Goal: Task Accomplishment & Management: Use online tool/utility

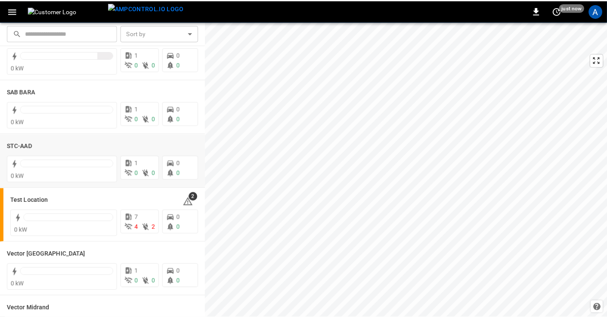
scroll to position [201, 0]
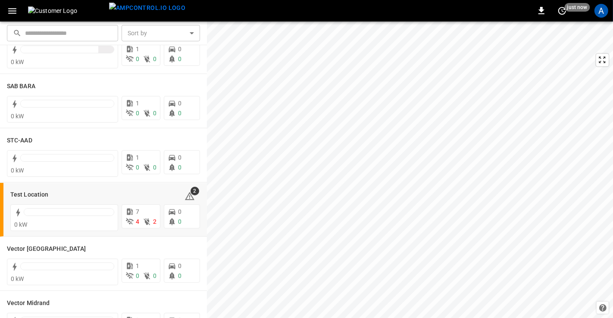
click at [28, 193] on h6 "Test Location" at bounding box center [29, 194] width 38 height 9
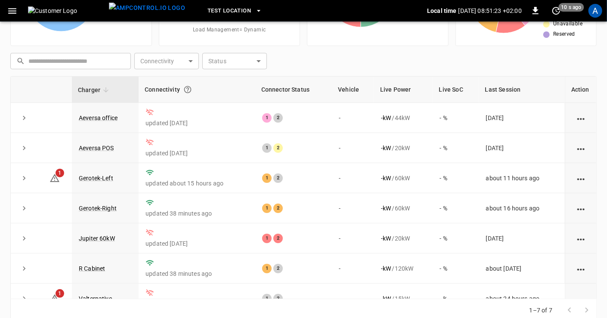
scroll to position [15, 0]
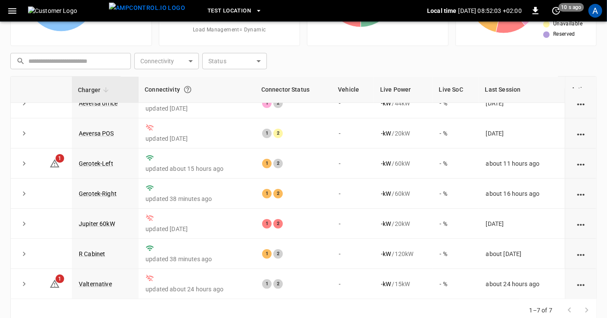
click at [101, 253] on link "R Cabinet" at bounding box center [92, 254] width 26 height 7
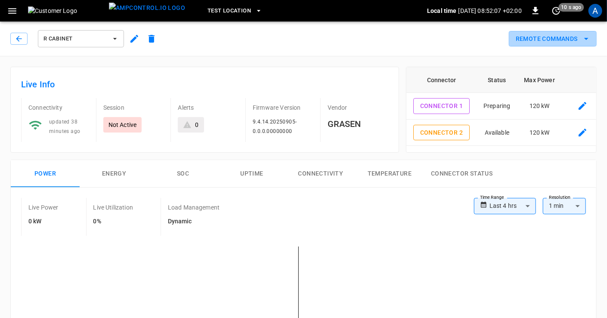
click at [585, 36] on icon "remote commands options" at bounding box center [587, 39] width 10 height 10
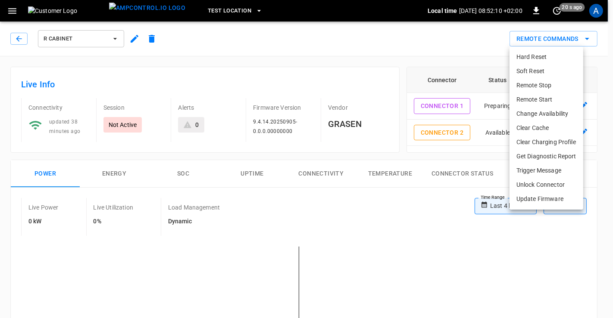
click at [533, 156] on li "Get Diagnostic Report" at bounding box center [546, 156] width 74 height 14
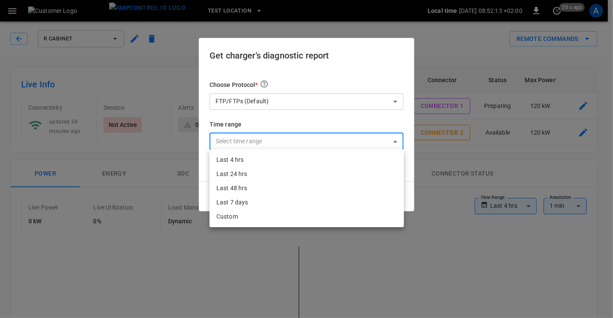
click at [236, 161] on li "Last 4 hrs" at bounding box center [306, 160] width 194 height 14
type input "**********"
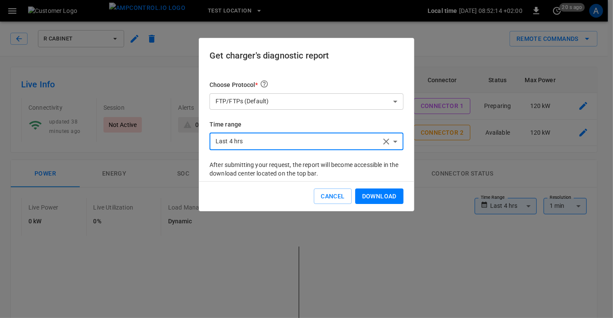
click at [371, 196] on button "Download" at bounding box center [379, 197] width 48 height 16
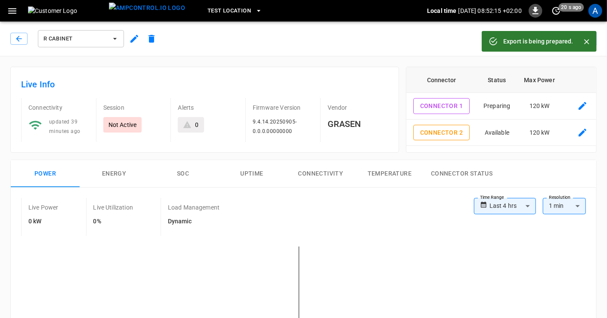
click at [536, 14] on icon "button" at bounding box center [536, 11] width 10 height 10
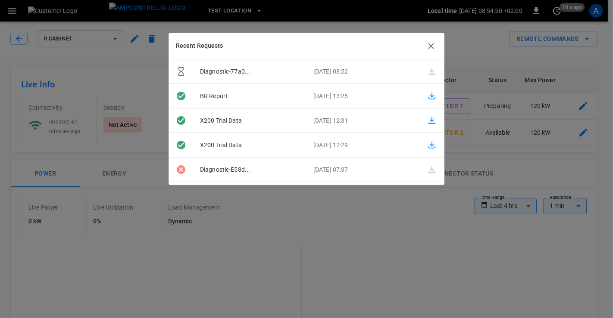
click at [432, 39] on div "Recent Requests" at bounding box center [306, 46] width 275 height 26
click at [431, 45] on icon "button" at bounding box center [431, 46] width 10 height 10
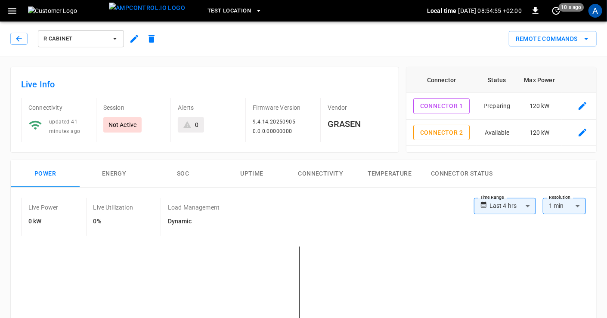
click at [20, 37] on icon "button" at bounding box center [19, 38] width 9 height 9
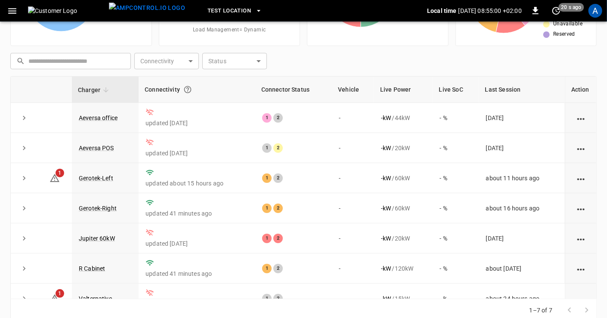
click at [103, 207] on link "Gerotek-Right" at bounding box center [98, 208] width 38 height 7
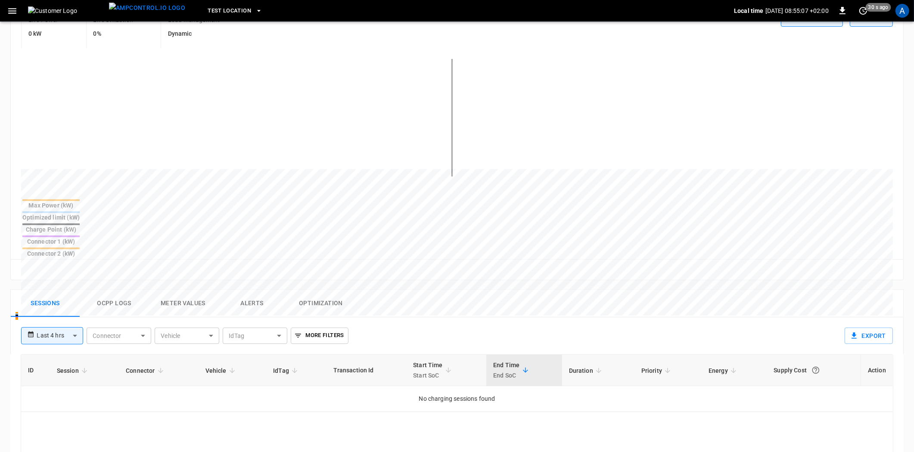
scroll to position [184, 0]
click at [76, 289] on body "**********" at bounding box center [457, 264] width 914 height 897
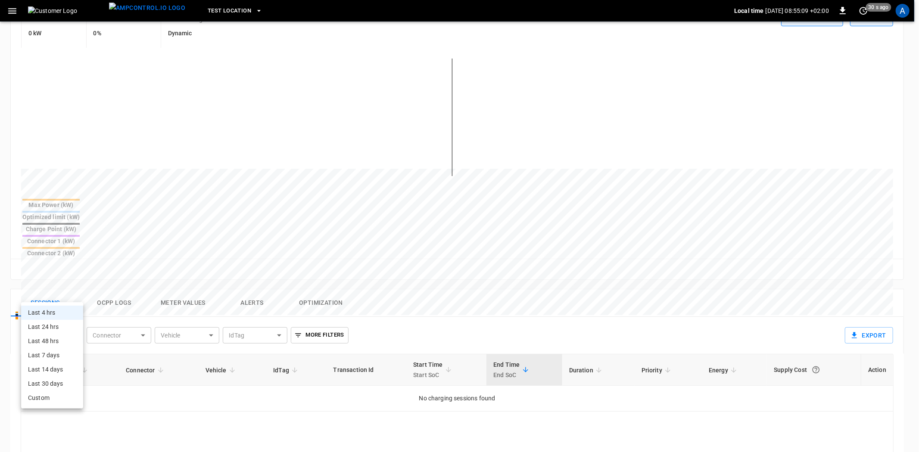
click at [56, 318] on li "Last 24 hrs" at bounding box center [52, 327] width 62 height 14
type input "**********"
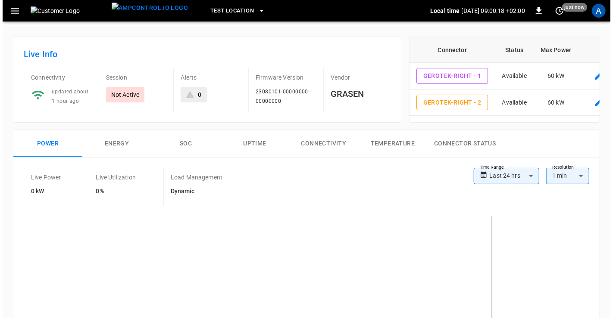
scroll to position [0, 0]
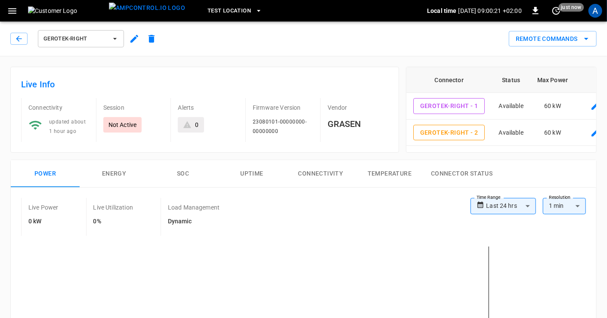
click at [541, 42] on button "Remote Commands" at bounding box center [553, 39] width 88 height 16
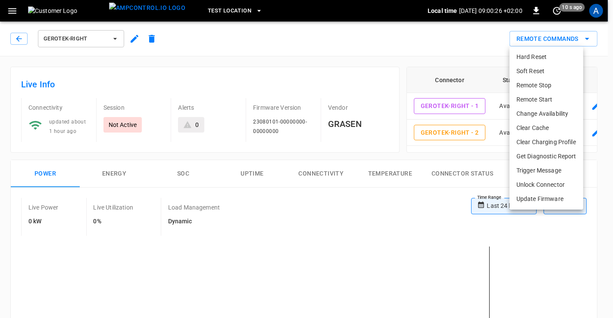
click at [547, 199] on li "Update Firmware" at bounding box center [546, 199] width 74 height 14
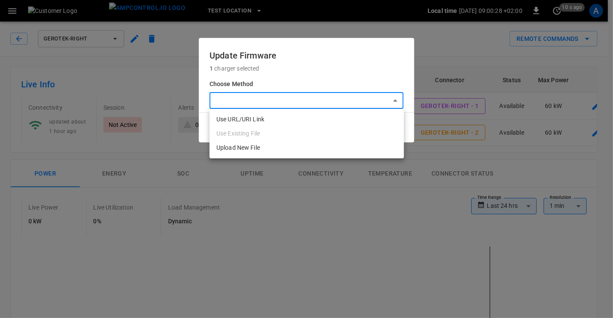
click at [244, 121] on li "Use URL/URI Link" at bounding box center [306, 119] width 194 height 14
type input "**********"
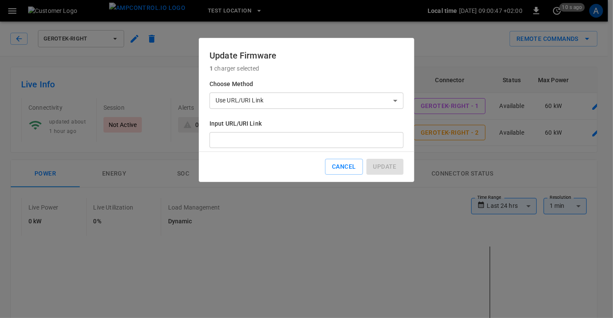
click at [251, 140] on input "Input URL/URI Link" at bounding box center [306, 140] width 194 height 16
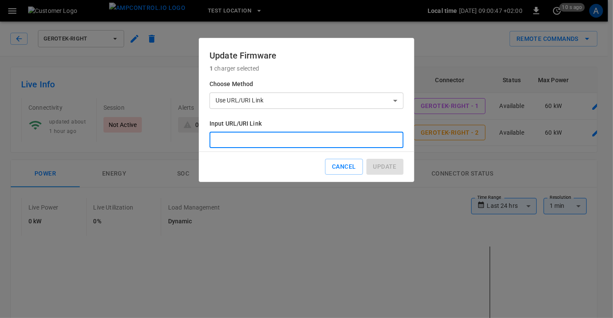
paste input "**********"
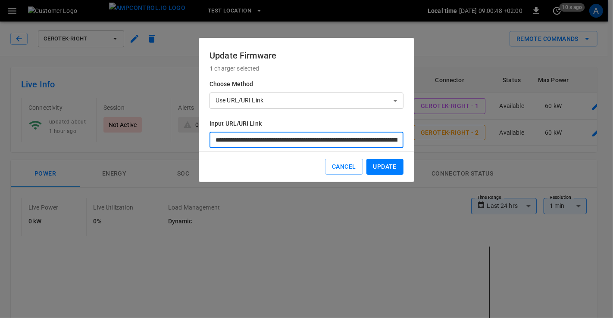
scroll to position [0, 104]
type input "**********"
click at [391, 165] on button "Update" at bounding box center [384, 167] width 37 height 16
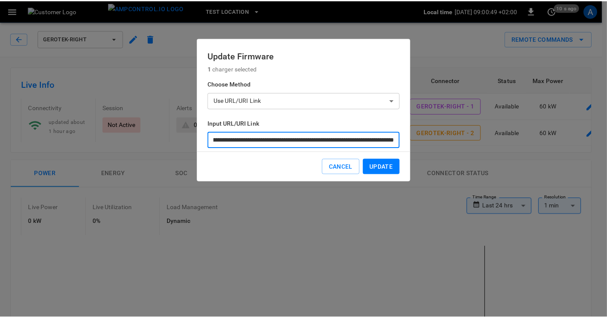
scroll to position [0, 0]
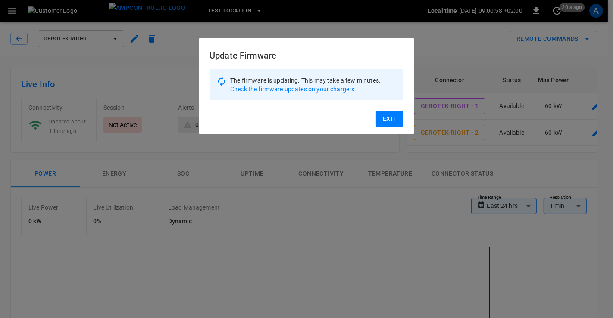
click at [286, 90] on p "Check the firmware updates on your chargers." at bounding box center [305, 89] width 150 height 9
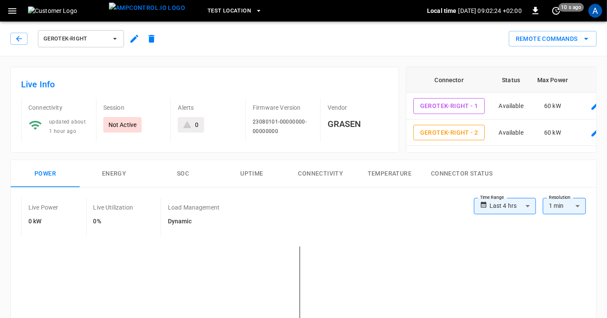
scroll to position [0, 9]
click at [588, 39] on icon "remote commands options" at bounding box center [587, 39] width 4 height 2
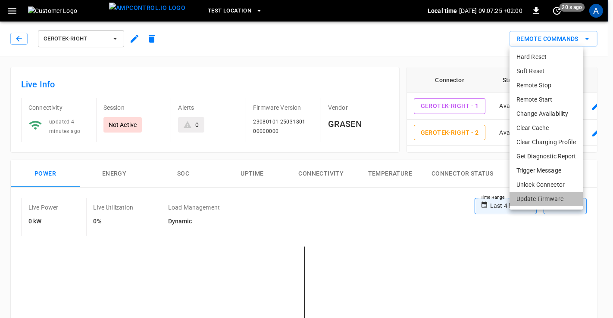
click at [545, 199] on li "Update Firmware" at bounding box center [546, 199] width 74 height 14
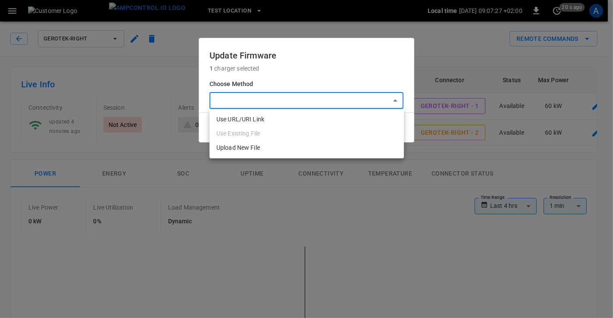
click at [261, 118] on li "Use URL/URI Link" at bounding box center [306, 119] width 194 height 14
type input "**********"
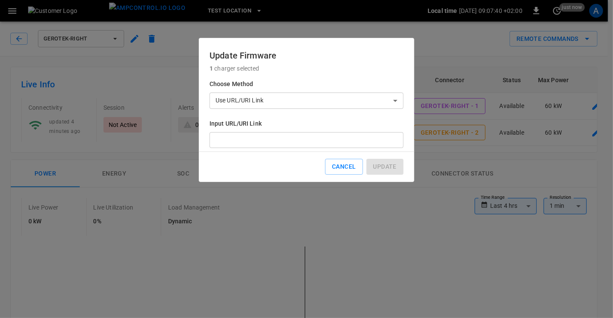
click at [286, 142] on input "Input URL/URI Link" at bounding box center [306, 140] width 194 height 16
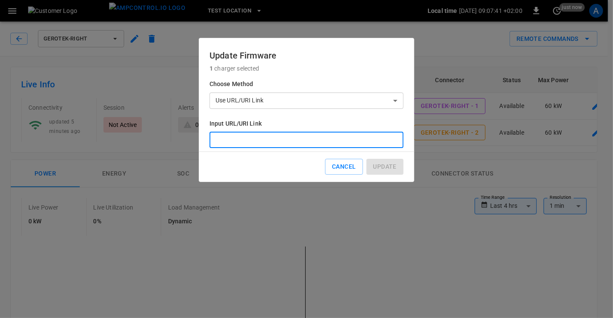
paste input "**********"
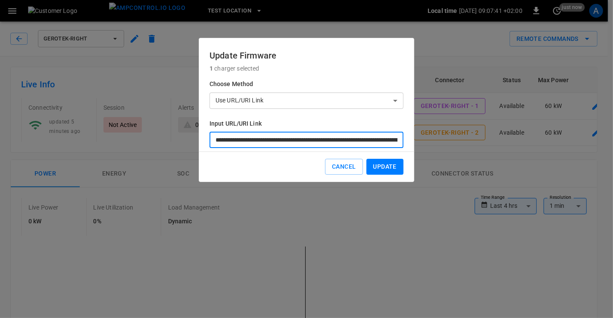
scroll to position [0, 123]
type input "**********"
click at [386, 167] on button "Update" at bounding box center [384, 167] width 37 height 16
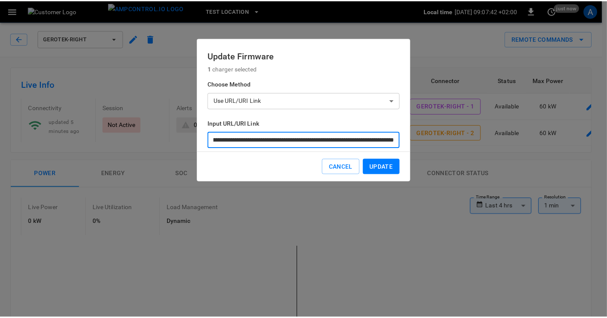
scroll to position [0, 0]
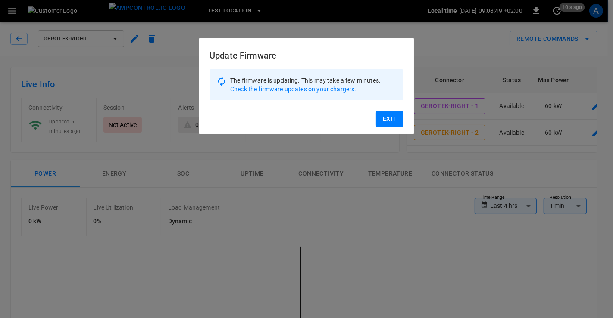
click at [327, 90] on p "Check the firmware updates on your chargers." at bounding box center [305, 89] width 150 height 9
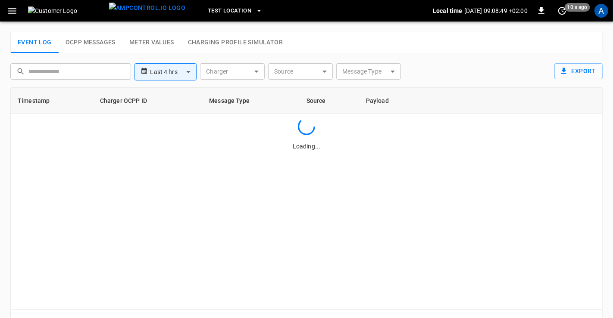
type input "**********"
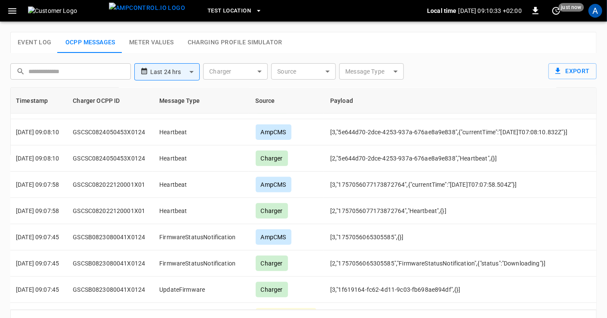
scroll to position [0, 2]
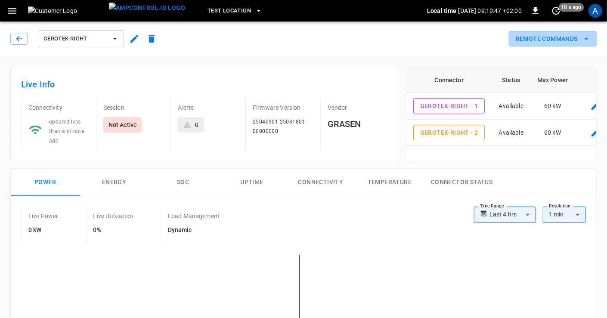
click at [588, 37] on icon "remote commands options" at bounding box center [587, 39] width 10 height 10
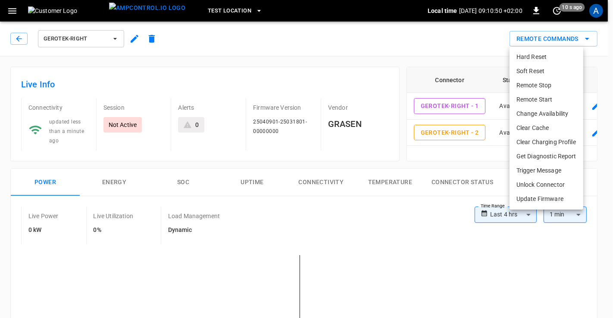
click at [544, 154] on li "Get Diagnostic Report" at bounding box center [546, 156] width 74 height 14
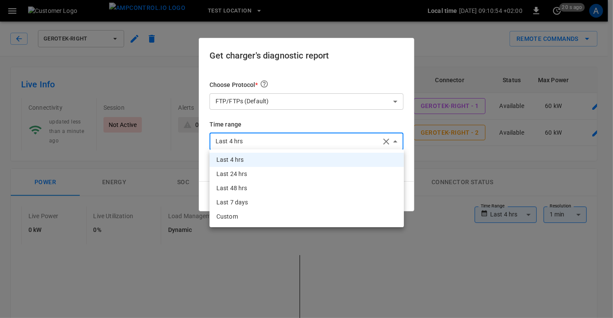
click at [250, 177] on li "Last 24 hrs" at bounding box center [306, 174] width 194 height 14
type input "**********"
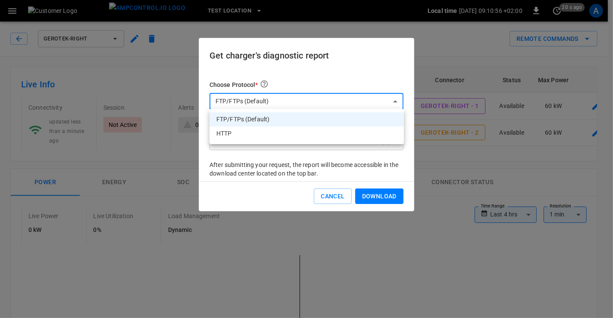
click at [383, 98] on div at bounding box center [306, 159] width 613 height 318
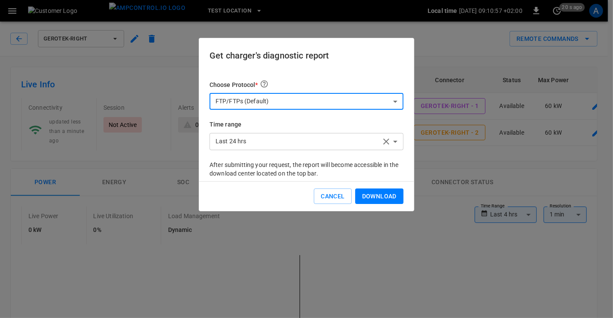
click at [373, 196] on button "Download" at bounding box center [379, 197] width 48 height 16
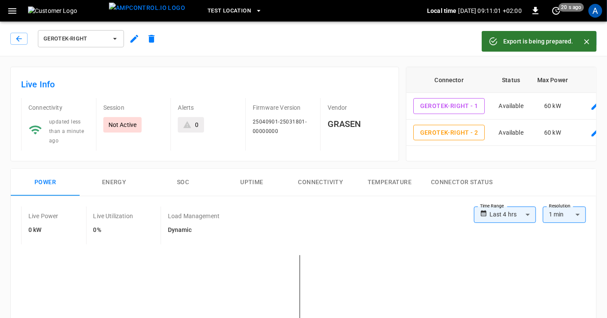
click at [535, 10] on icon "button" at bounding box center [536, 10] width 6 height 7
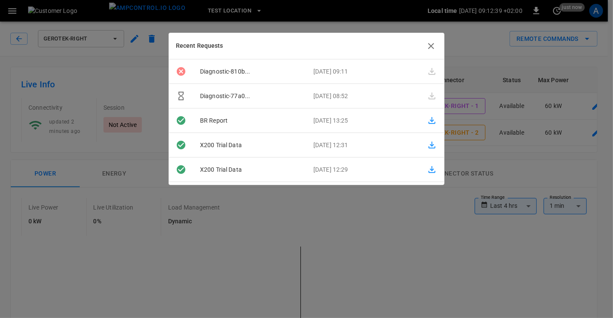
click at [430, 44] on icon "button" at bounding box center [431, 46] width 10 height 10
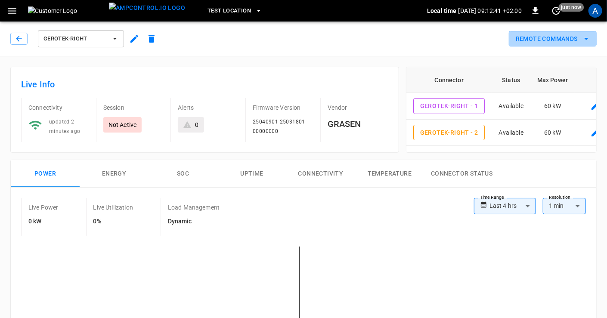
click at [587, 35] on icon "remote commands options" at bounding box center [587, 39] width 10 height 10
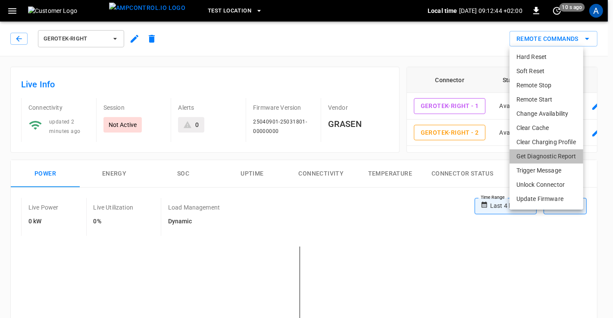
click at [538, 155] on li "Get Diagnostic Report" at bounding box center [546, 156] width 74 height 14
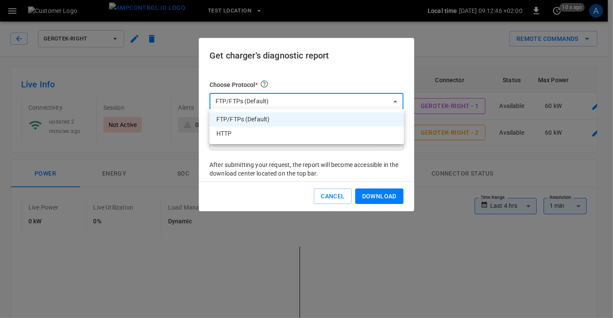
click at [259, 133] on li "HTTP" at bounding box center [306, 134] width 194 height 14
type input "****"
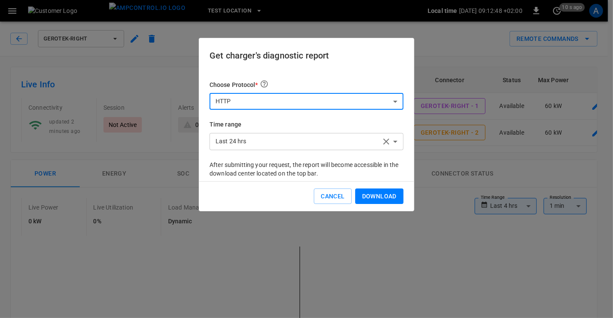
click at [377, 194] on button "Download" at bounding box center [379, 197] width 48 height 16
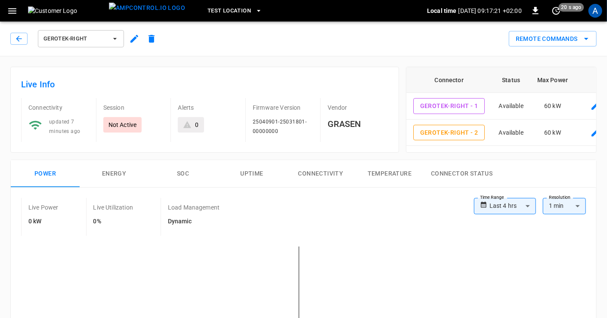
click at [534, 9] on icon "button" at bounding box center [536, 11] width 10 height 10
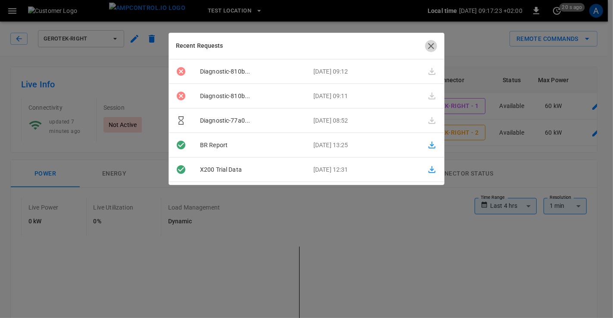
click at [432, 47] on icon "button" at bounding box center [431, 46] width 6 height 6
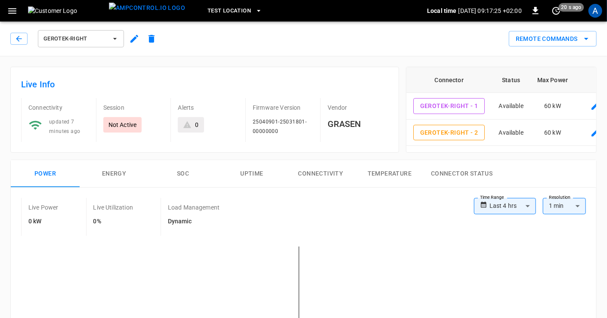
click at [586, 36] on icon "remote commands options" at bounding box center [587, 39] width 10 height 10
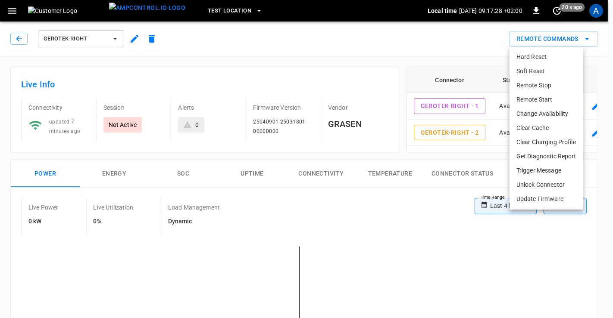
click at [533, 61] on li "Hard Reset" at bounding box center [546, 57] width 74 height 14
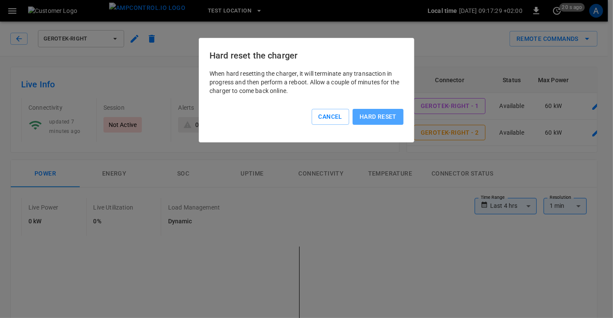
click at [392, 116] on button "Hard reset" at bounding box center [377, 117] width 51 height 16
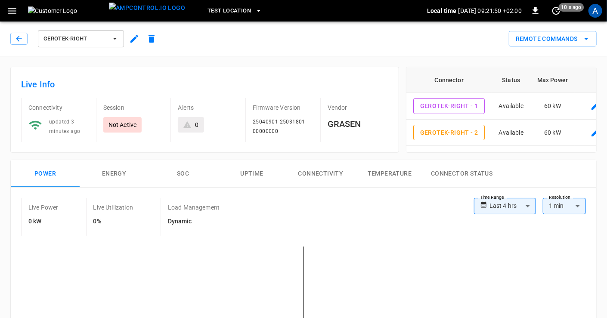
click at [585, 37] on icon "remote commands options" at bounding box center [587, 39] width 10 height 10
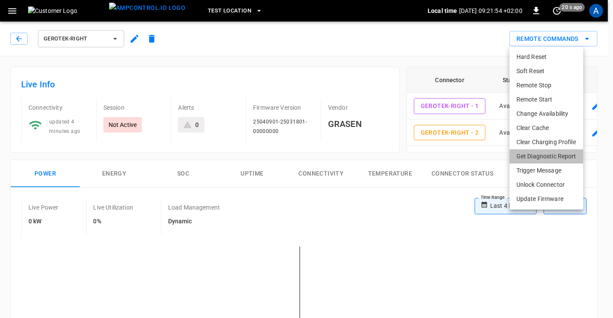
click at [536, 154] on li "Get Diagnostic Report" at bounding box center [546, 156] width 74 height 14
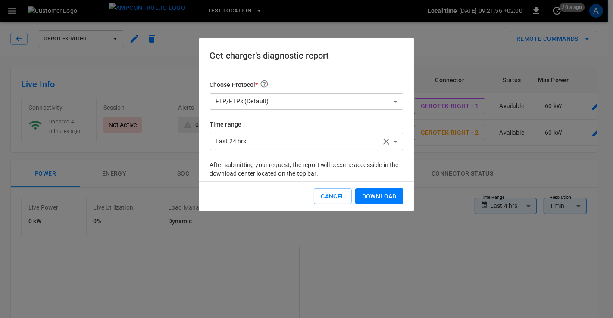
click at [376, 196] on button "Download" at bounding box center [379, 197] width 48 height 16
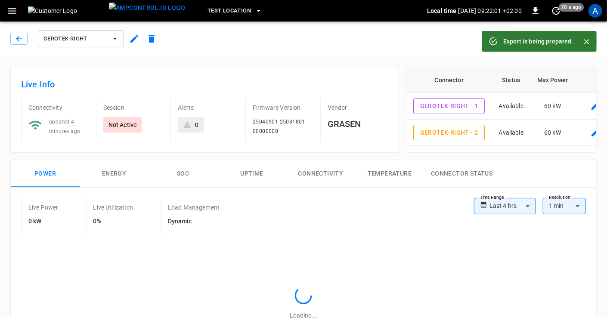
click at [587, 42] on icon "Close" at bounding box center [587, 41] width 9 height 9
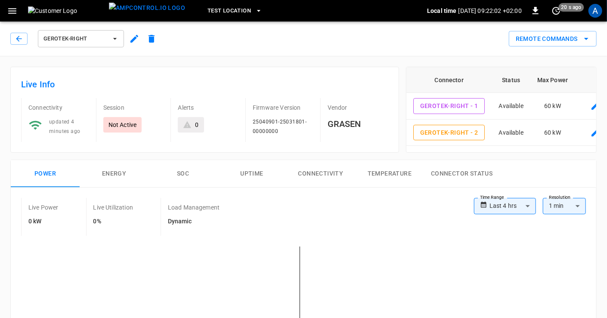
click at [578, 39] on button "Remote Commands" at bounding box center [553, 39] width 88 height 16
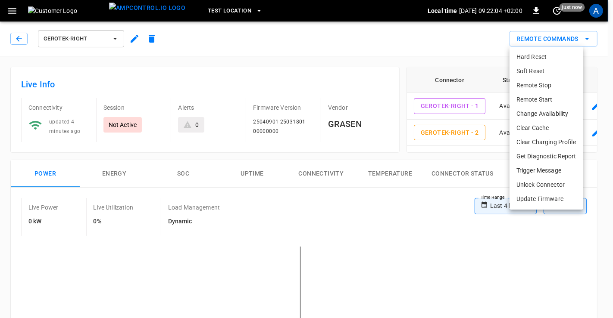
click at [547, 157] on li "Get Diagnostic Report" at bounding box center [546, 156] width 74 height 14
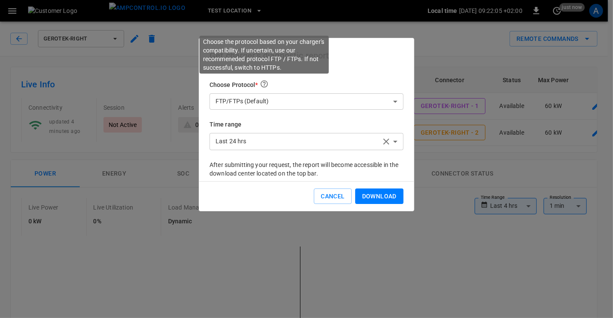
click at [265, 83] on icon at bounding box center [264, 84] width 9 height 9
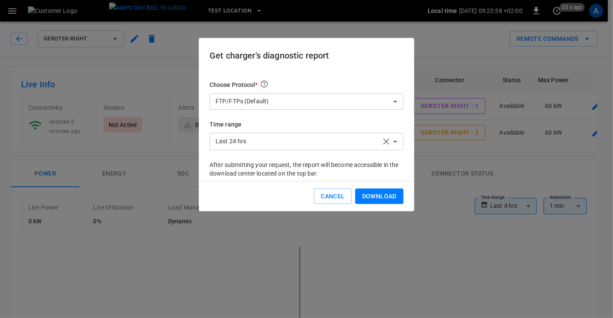
click at [339, 193] on button "Cancel" at bounding box center [332, 197] width 37 height 16
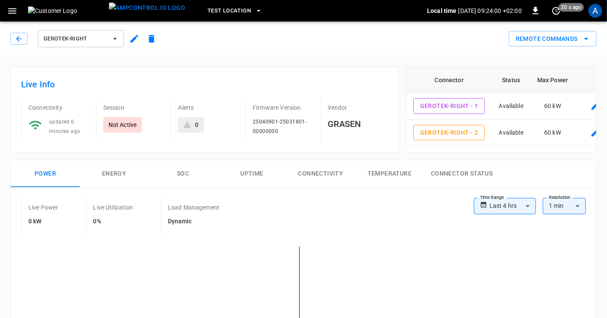
click at [539, 13] on icon "button" at bounding box center [536, 11] width 10 height 10
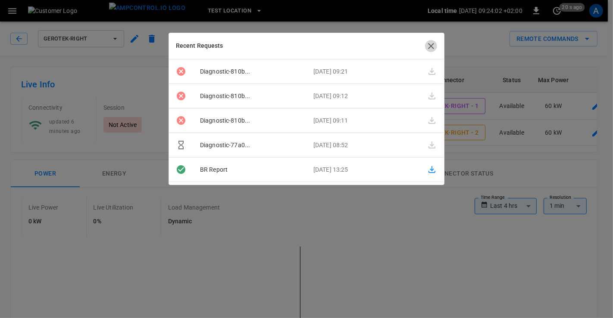
click at [431, 47] on icon "button" at bounding box center [431, 46] width 10 height 10
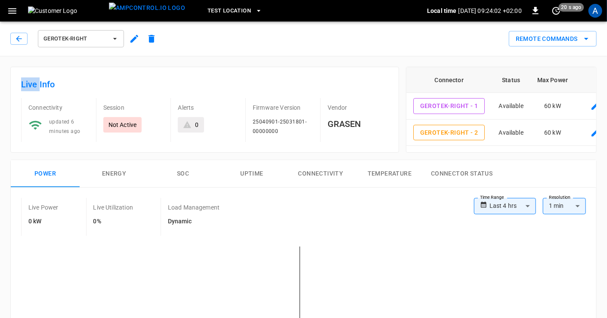
click at [431, 47] on div "Gerotek-Right Remote Commands" at bounding box center [302, 37] width 611 height 38
